Goal: Information Seeking & Learning: Check status

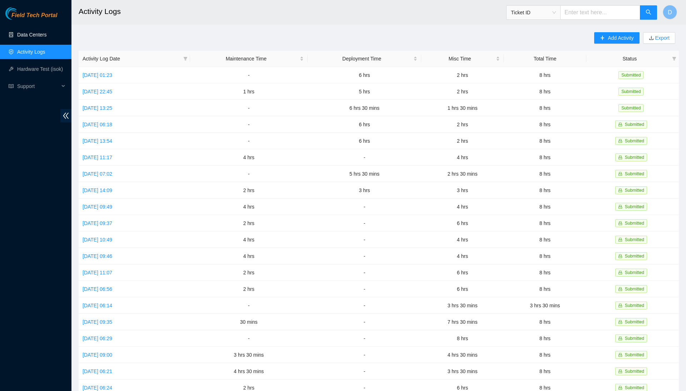
click at [41, 33] on link "Data Centers" at bounding box center [31, 35] width 29 height 6
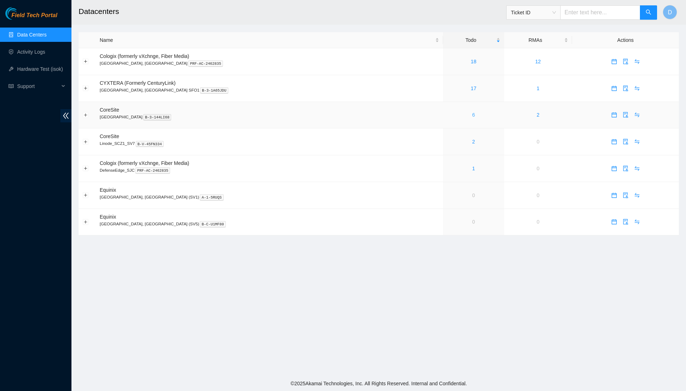
click at [472, 113] on link "6" at bounding box center [473, 115] width 3 height 6
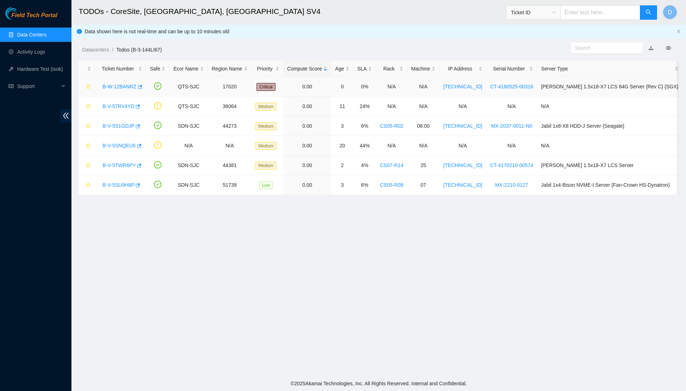
click at [127, 85] on link "B-W-12BANRZ" at bounding box center [120, 87] width 34 height 6
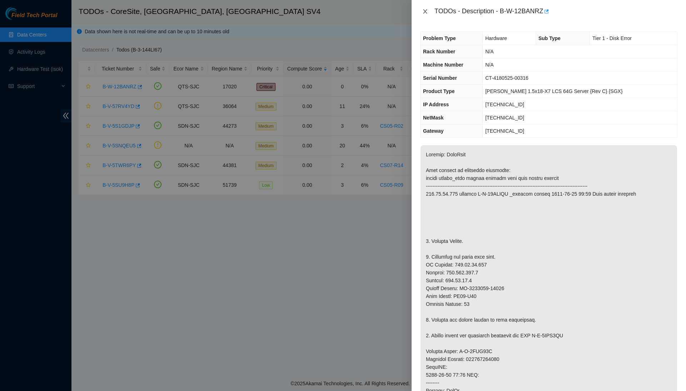
click at [422, 11] on icon "close" at bounding box center [425, 12] width 6 height 6
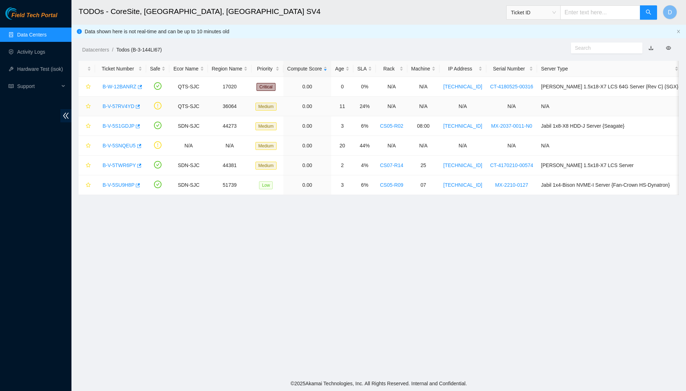
click at [129, 107] on link "B-V-57RV4YD" at bounding box center [119, 106] width 32 height 6
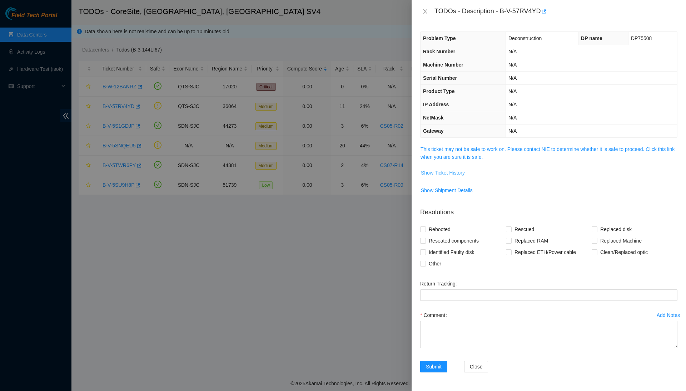
click at [439, 174] on span "Show Ticket History" at bounding box center [443, 173] width 44 height 8
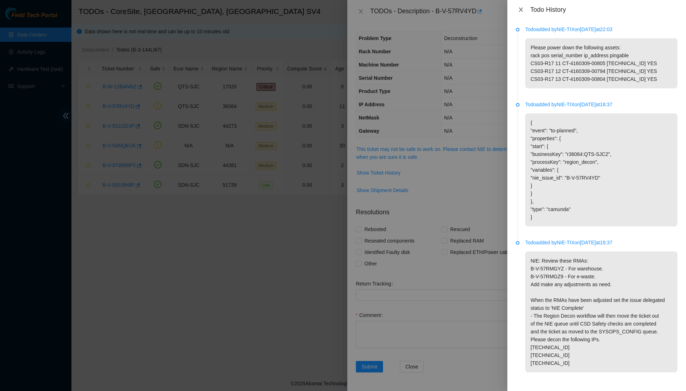
click at [519, 10] on icon "close" at bounding box center [521, 10] width 6 height 6
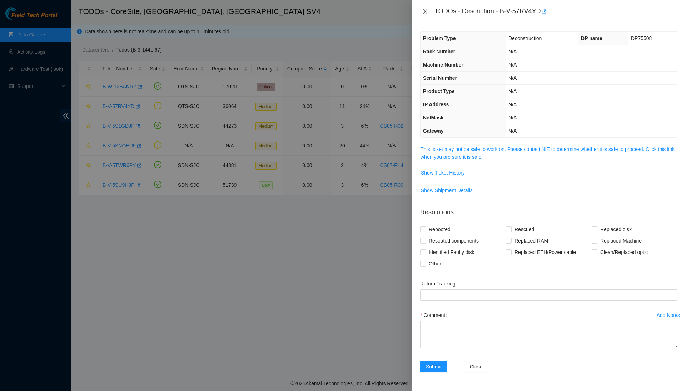
click at [426, 9] on icon "close" at bounding box center [425, 12] width 6 height 6
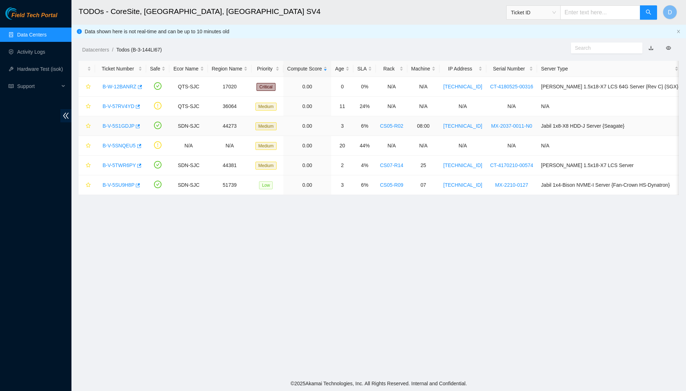
click at [126, 125] on link "B-V-5S1GDJP" at bounding box center [119, 126] width 32 height 6
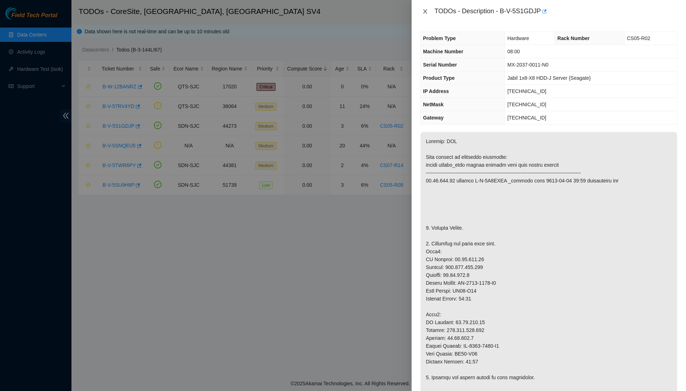
click at [426, 9] on icon "close" at bounding box center [425, 12] width 6 height 6
